Goal: Transaction & Acquisition: Download file/media

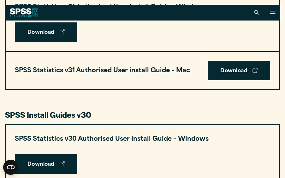
scroll to position [343, 0]
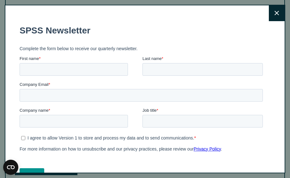
click at [231, 71] on form "SPSS Newsletter Complete the form below to receive our quarterly newsletter. Fi…" at bounding box center [141, 102] width 245 height 166
click at [274, 12] on icon at bounding box center [276, 13] width 4 height 5
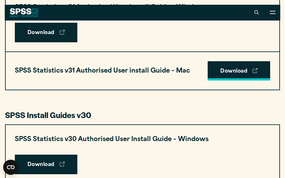
click at [227, 74] on link "Download" at bounding box center [239, 71] width 62 height 20
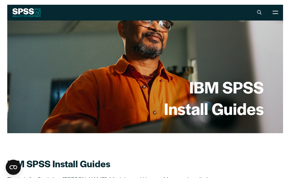
scroll to position [0, 0]
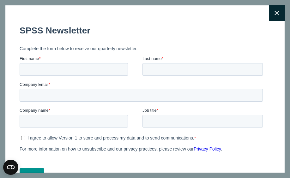
click at [274, 14] on icon at bounding box center [276, 13] width 4 height 5
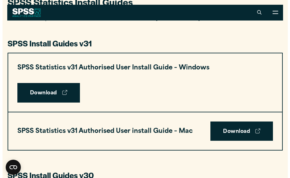
scroll to position [282, 0]
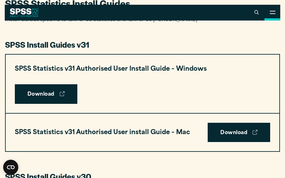
click at [273, 12] on icon at bounding box center [272, 12] width 6 height 3
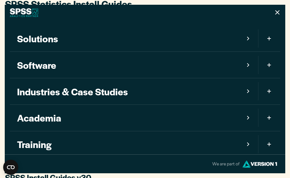
click at [247, 65] on icon "Mobile version of site main menu" at bounding box center [248, 65] width 2 height 4
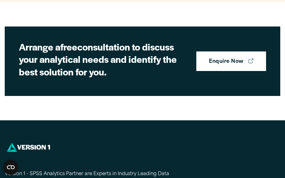
scroll to position [1956, 0]
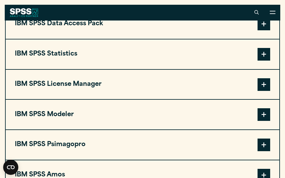
scroll to position [411, 0]
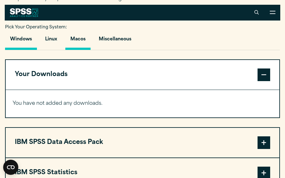
click at [81, 44] on button "Macos" at bounding box center [77, 41] width 25 height 18
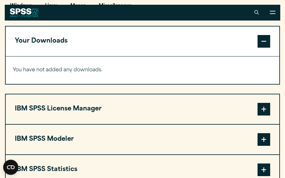
scroll to position [442, 0]
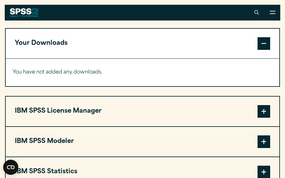
click at [263, 117] on span at bounding box center [263, 111] width 13 height 13
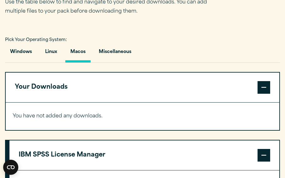
scroll to position [513, 0]
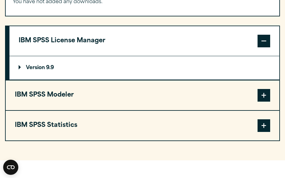
click at [47, 70] on p "Version 9.9" at bounding box center [36, 67] width 35 height 5
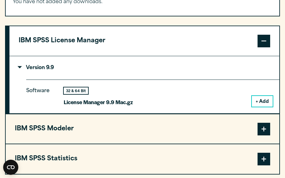
click at [259, 106] on button "+ Add" at bounding box center [262, 101] width 21 height 11
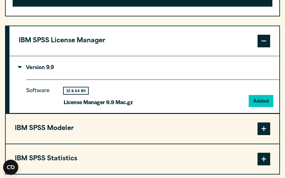
click at [89, 107] on p "License Manager 9.9 Mac.gz" at bounding box center [98, 101] width 69 height 9
click at [77, 94] on div "32 & 64 Bit" at bounding box center [76, 90] width 24 height 7
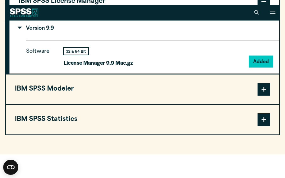
scroll to position [576, 0]
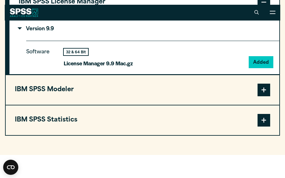
click at [265, 94] on span at bounding box center [263, 90] width 13 height 13
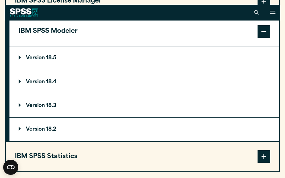
scroll to position [573, 0]
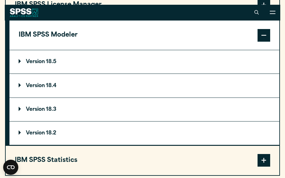
click at [50, 64] on p "Version 18.5" at bounding box center [38, 61] width 38 height 5
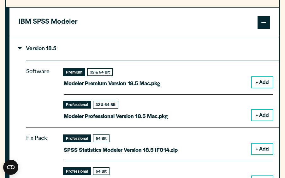
scroll to position [587, 0]
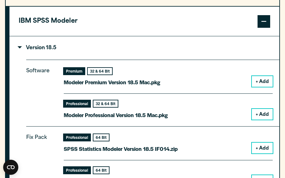
click at [260, 85] on button "+ Add" at bounding box center [262, 81] width 21 height 11
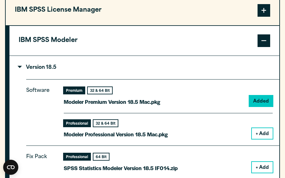
scroll to position [607, 0]
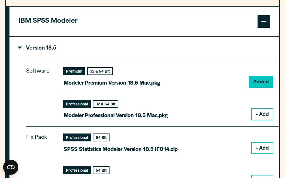
click at [72, 74] on div "Premium" at bounding box center [74, 71] width 21 height 7
click at [99, 74] on div "32 & 64 Bit" at bounding box center [100, 71] width 24 height 7
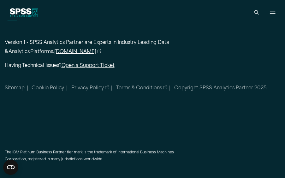
scroll to position [1362, 0]
click at [62, 57] on link "[DOMAIN_NAME]" at bounding box center [77, 52] width 47 height 9
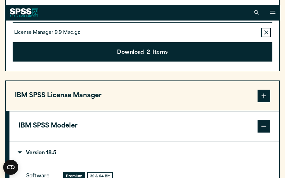
scroll to position [501, 0]
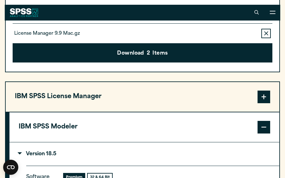
click at [262, 132] on span at bounding box center [263, 127] width 13 height 13
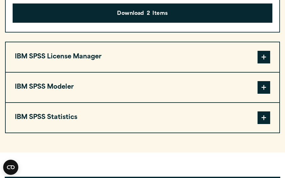
scroll to position [542, 0]
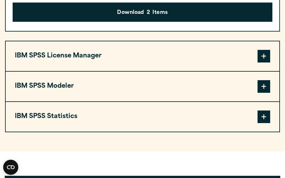
click at [264, 123] on span at bounding box center [263, 116] width 13 height 13
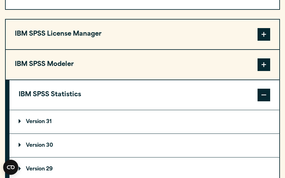
scroll to position [585, 0]
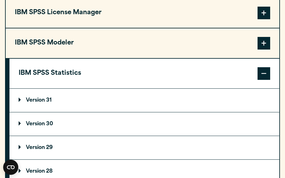
click at [42, 103] on p "Version 31" at bounding box center [35, 100] width 33 height 5
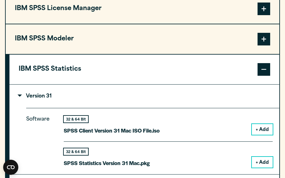
scroll to position [615, 0]
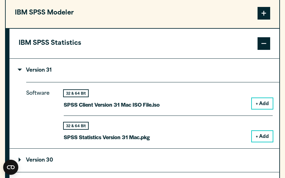
click at [258, 140] on button "+ Add" at bounding box center [262, 136] width 21 height 11
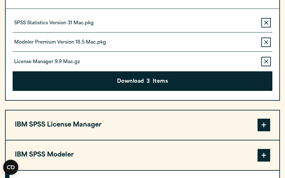
scroll to position [494, 0]
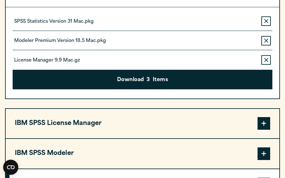
click at [264, 43] on icon "button" at bounding box center [266, 40] width 4 height 4
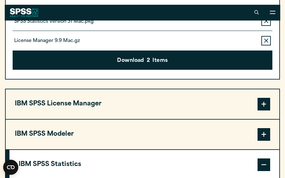
scroll to position [474, 0]
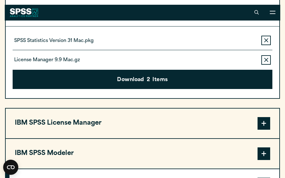
click at [265, 62] on icon "button" at bounding box center [266, 60] width 4 height 4
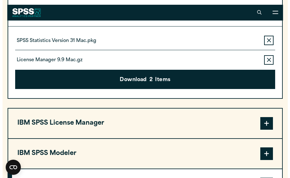
scroll to position [455, 0]
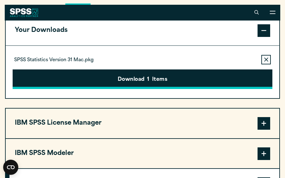
click at [130, 85] on button "Download 1 Items" at bounding box center [143, 79] width 260 height 20
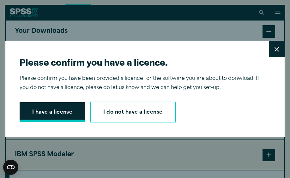
click at [51, 111] on button "I have a license" at bounding box center [53, 112] width 66 height 20
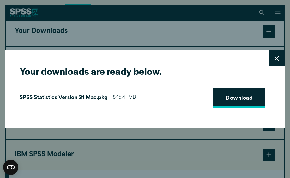
click at [224, 99] on link "Download" at bounding box center [239, 98] width 52 height 20
